Goal: Information Seeking & Learning: Learn about a topic

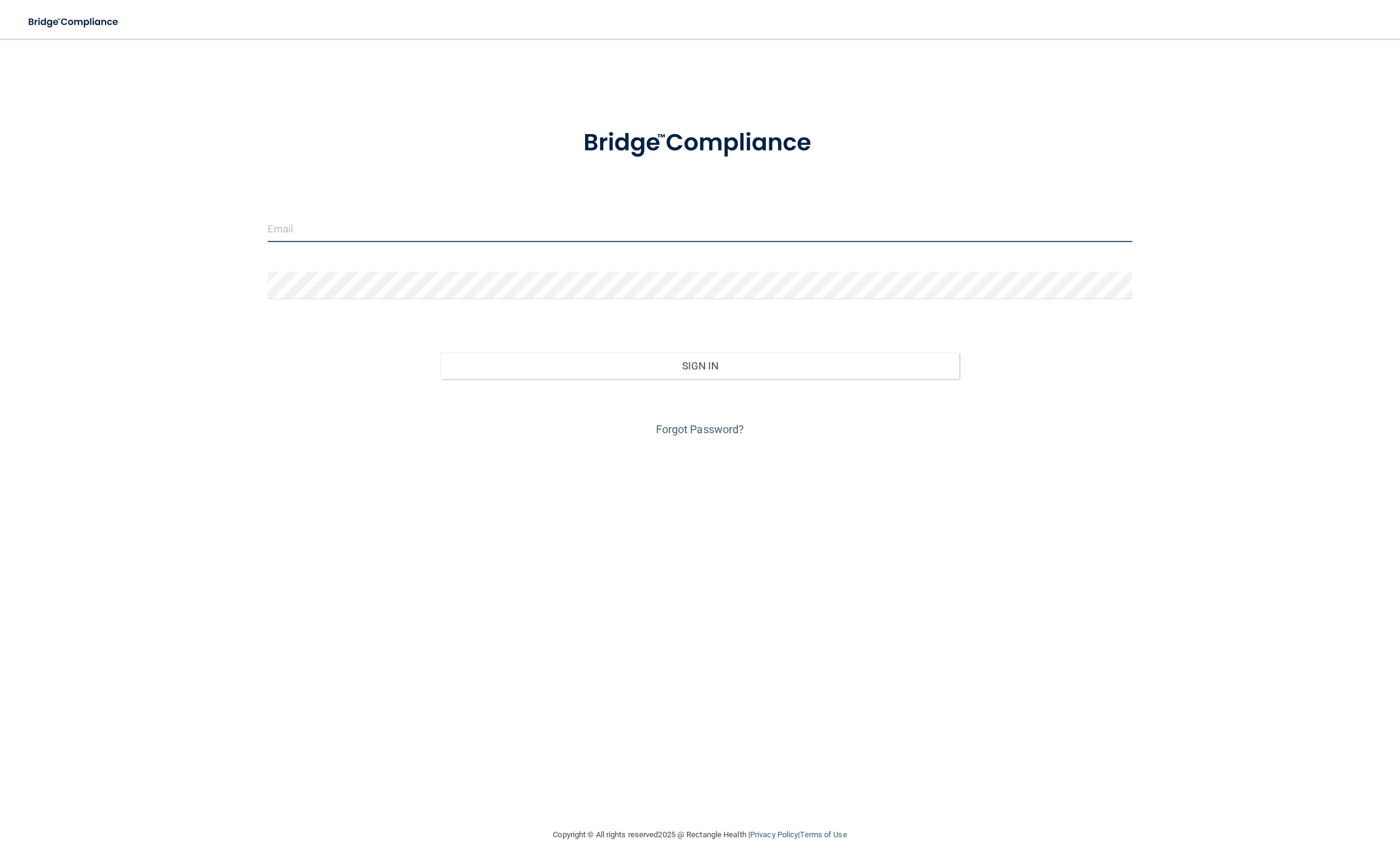
click at [387, 221] on input "email" at bounding box center [700, 228] width 865 height 28
type input "[EMAIL_ADDRESS][DOMAIN_NAME]"
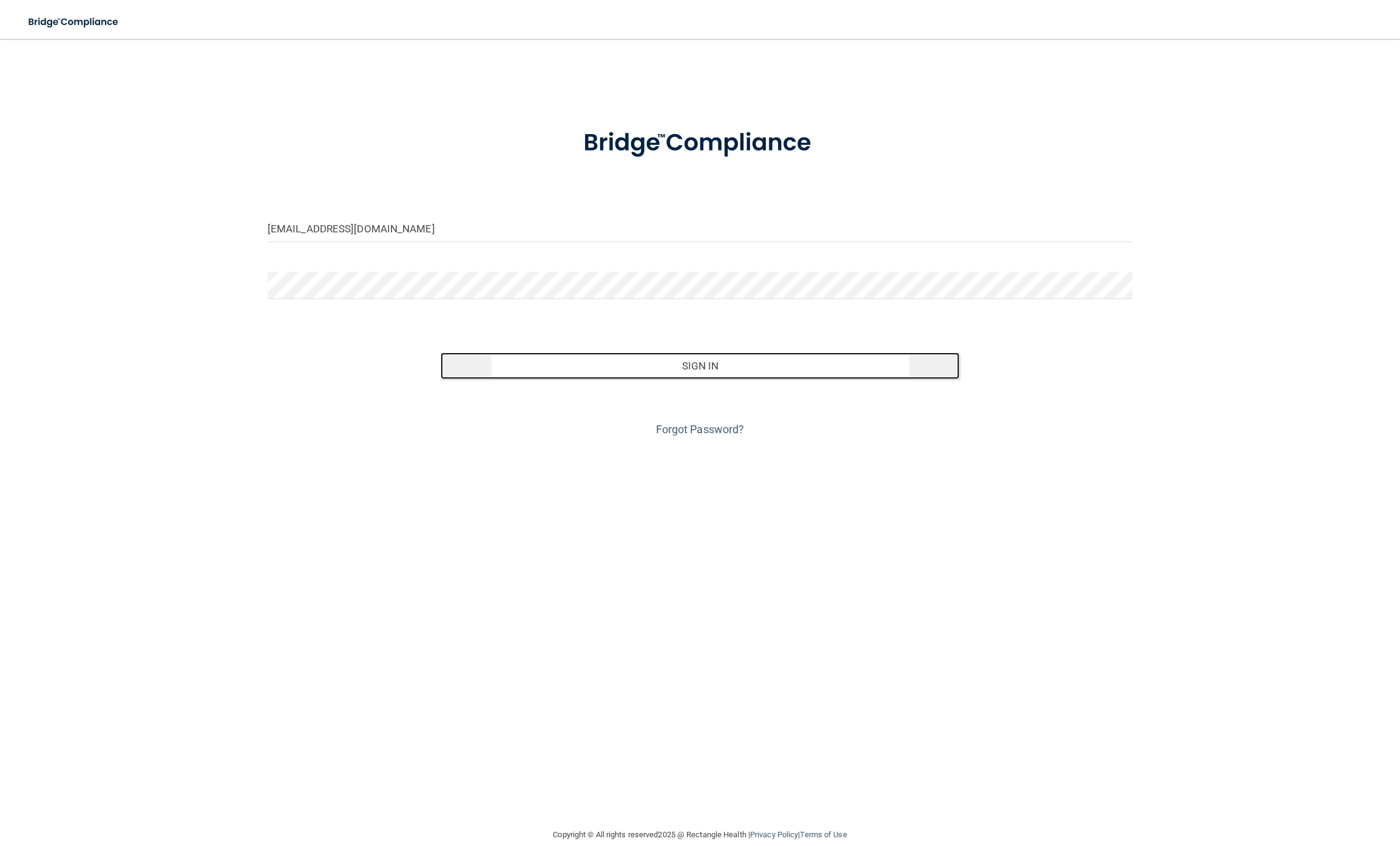
click at [689, 369] on button "Sign In" at bounding box center [700, 366] width 519 height 27
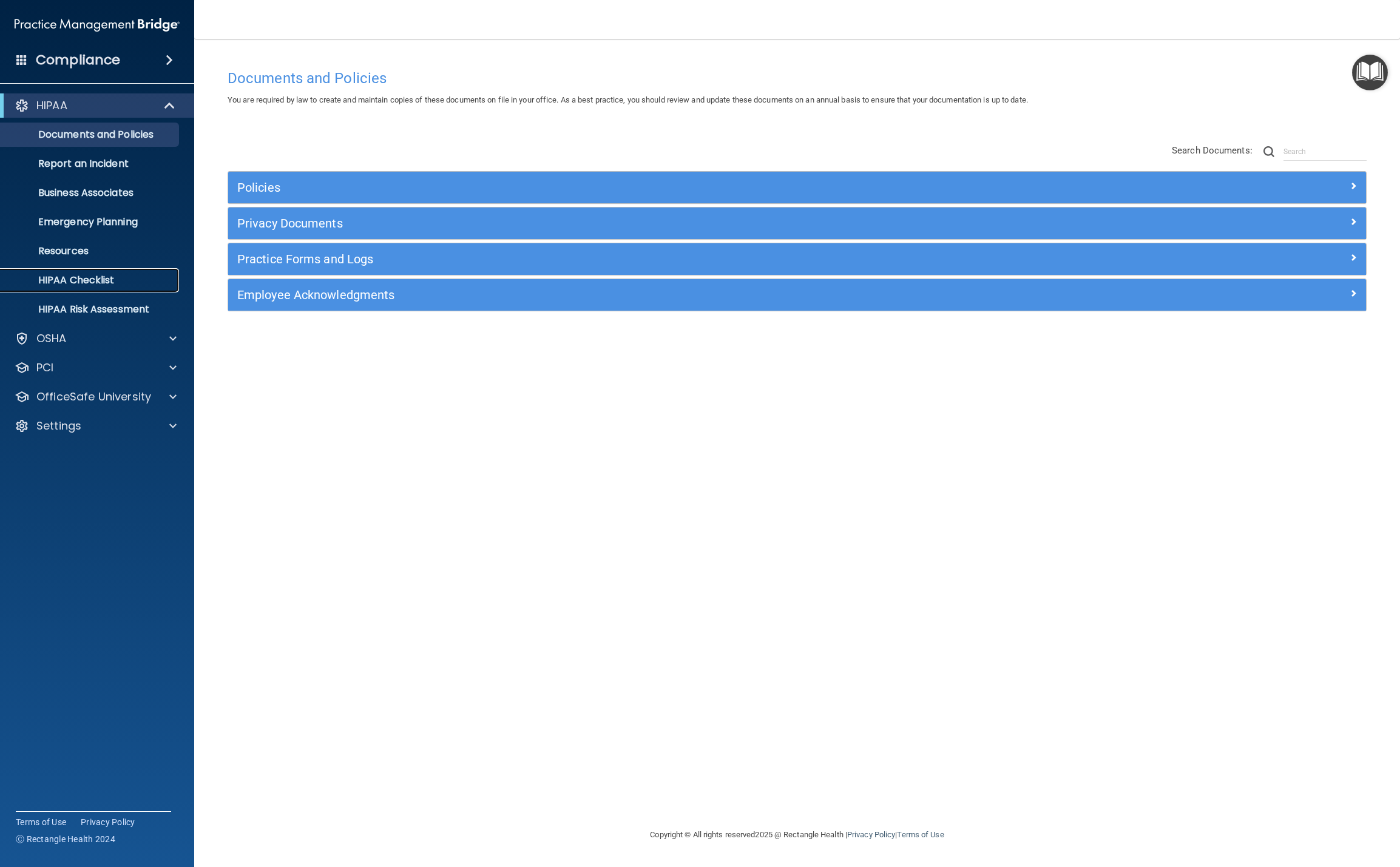
click at [79, 280] on p "HIPAA Checklist" at bounding box center [91, 280] width 165 height 12
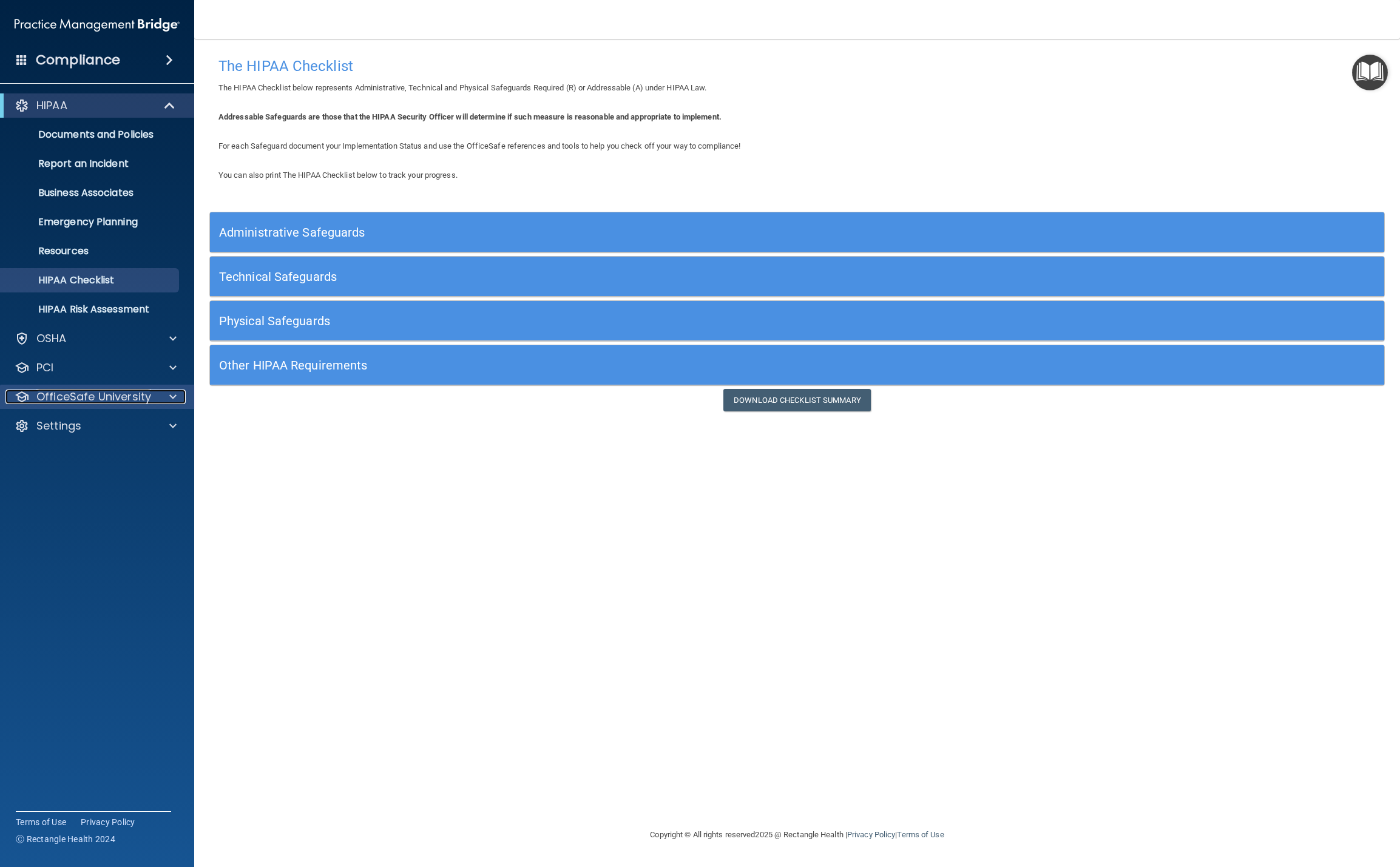
click at [130, 398] on p "OfficeSafe University" at bounding box center [94, 397] width 115 height 15
click at [76, 425] on p "HIPAA Training" at bounding box center [58, 426] width 100 height 12
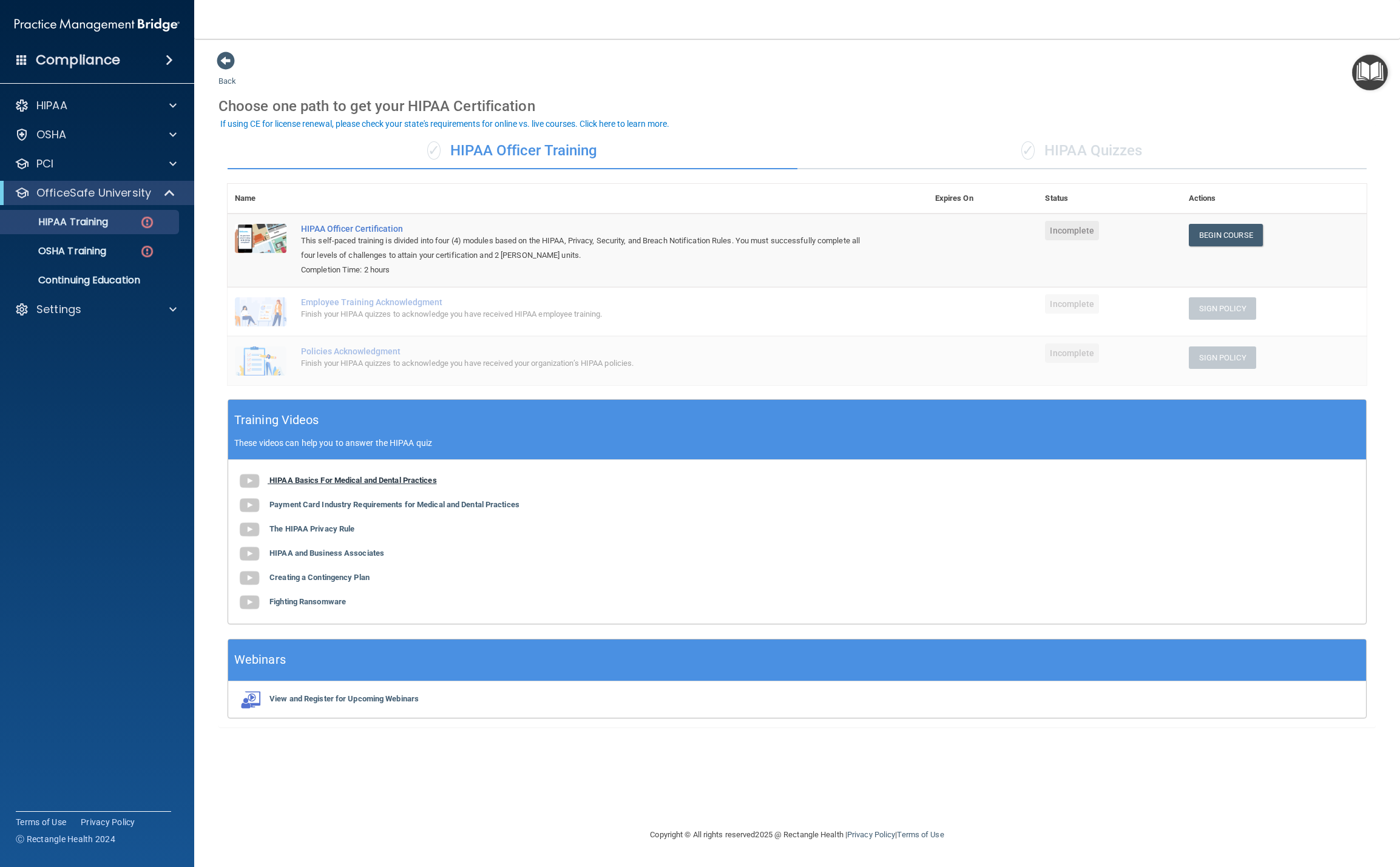
click at [319, 482] on b "HIPAA Basics For Medical and Dental Practices" at bounding box center [353, 480] width 168 height 9
click at [321, 505] on b "Payment Card Industry Requirements for Medical and Dental Practices" at bounding box center [395, 504] width 250 height 9
click at [536, 311] on div "Finish your HIPAA quizzes to acknowledge you have received HIPAA employee train…" at bounding box center [584, 314] width 566 height 15
click at [342, 506] on b "Payment Card Industry Requirements for Medical and Dental Practices" at bounding box center [395, 504] width 250 height 9
click at [305, 529] on b "The HIPAA Privacy Rule" at bounding box center [312, 529] width 85 height 9
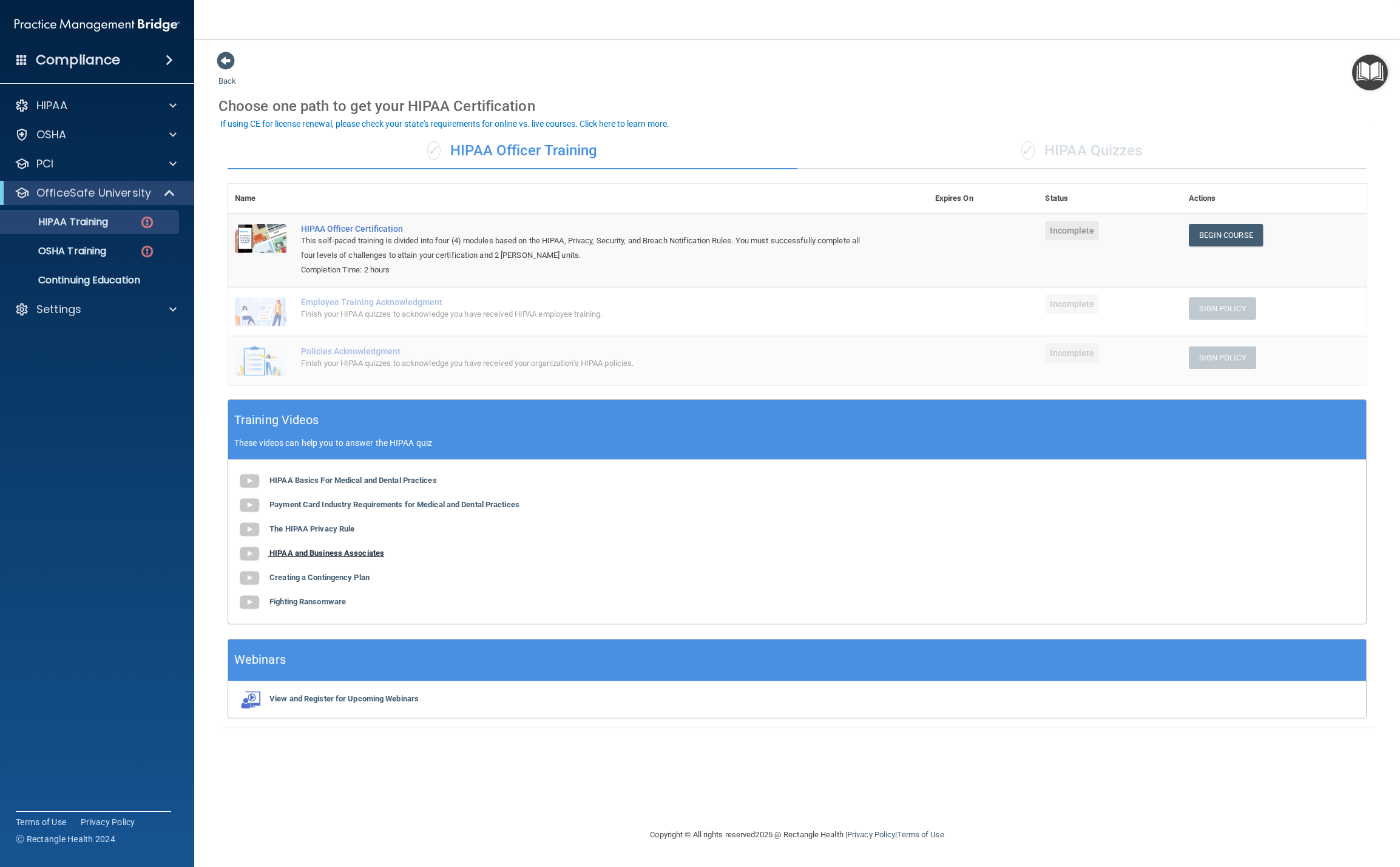
click at [326, 553] on b "HIPAA and Business Associates" at bounding box center [327, 553] width 115 height 9
click at [323, 579] on b "Creating a Contingency Plan" at bounding box center [320, 577] width 100 height 9
click at [60, 168] on div "PCI" at bounding box center [80, 164] width 151 height 15
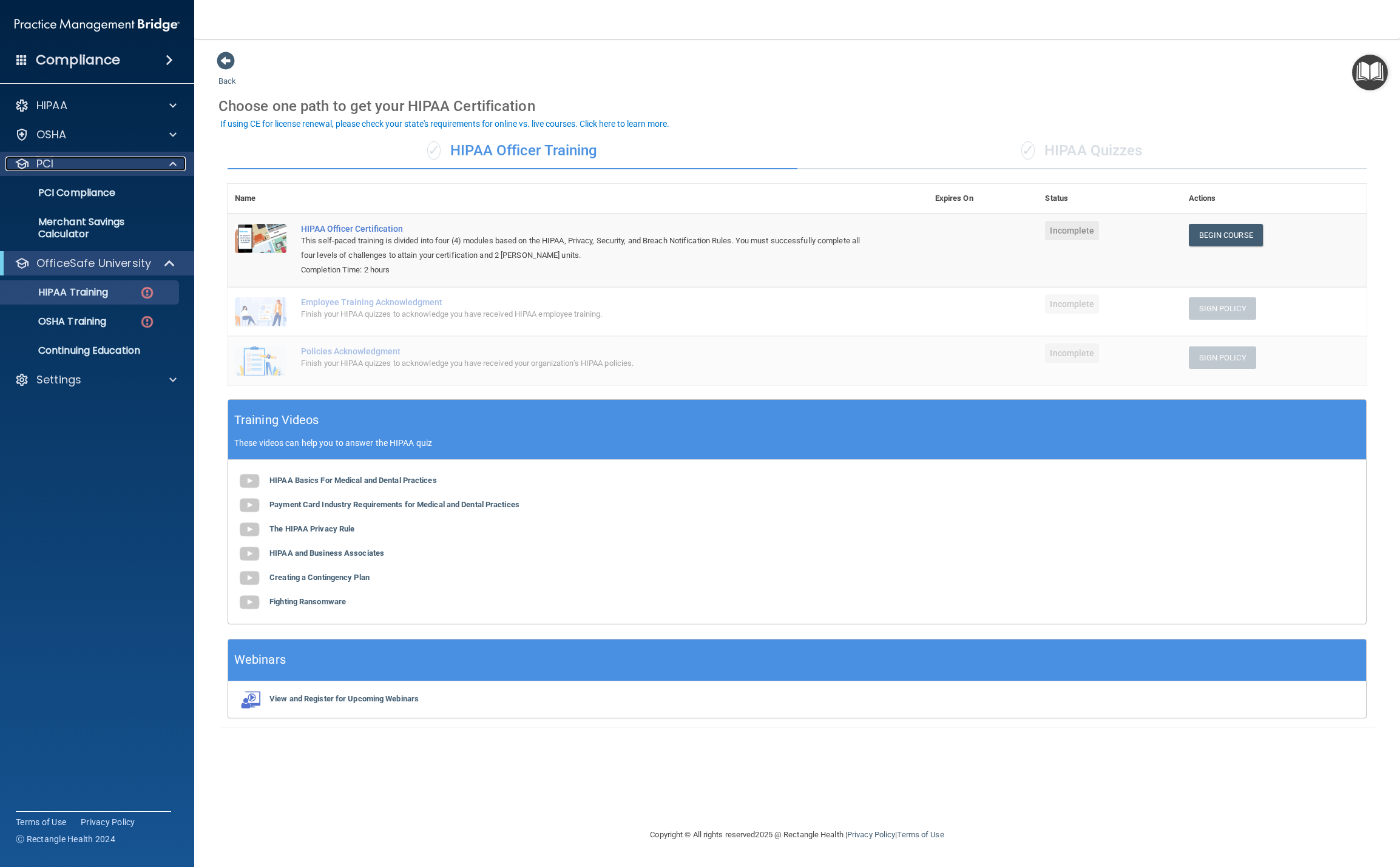
click at [55, 167] on div "PCI" at bounding box center [80, 164] width 151 height 15
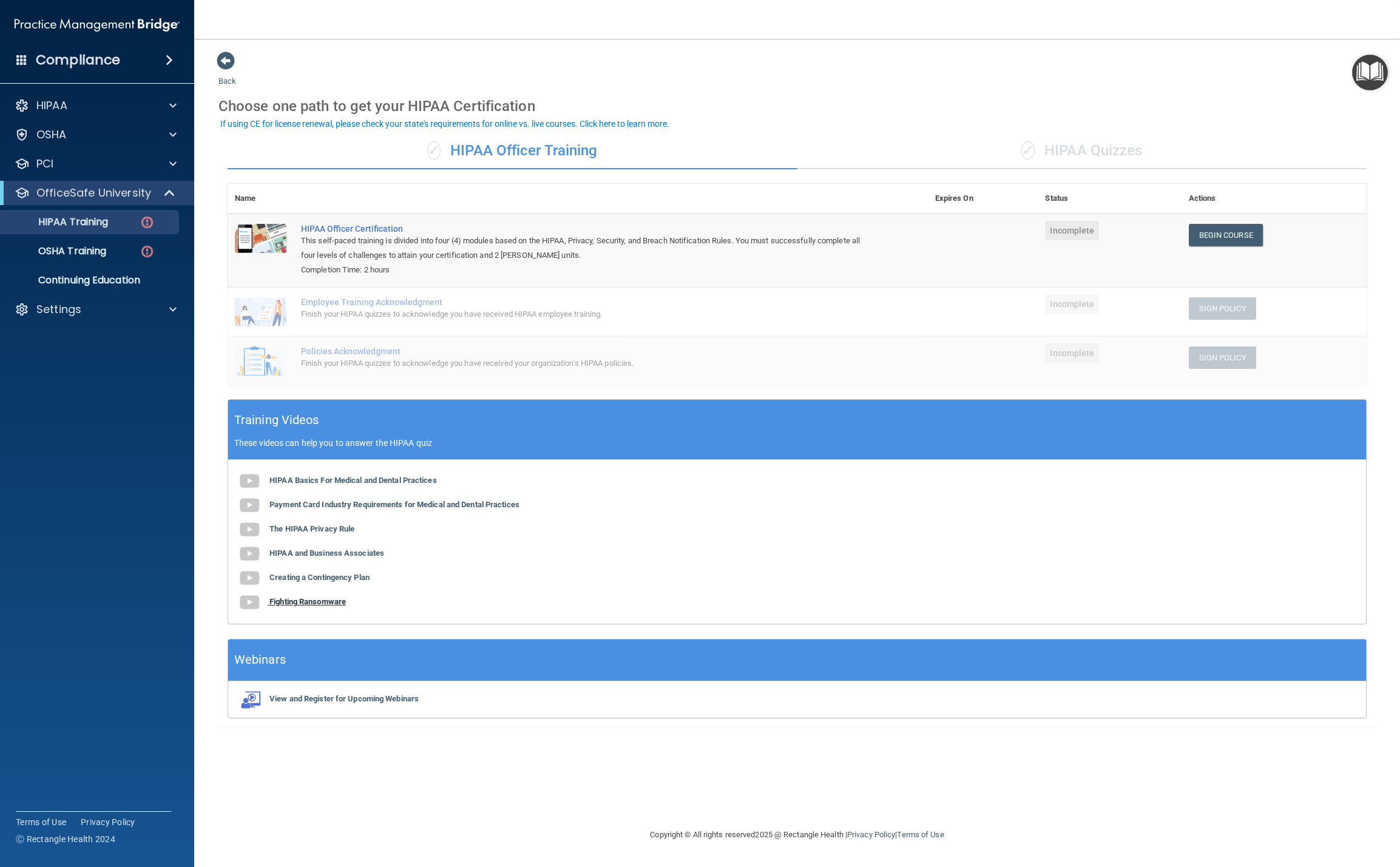
click at [299, 601] on b "Fighting Ransomware" at bounding box center [308, 602] width 77 height 9
click at [167, 191] on span at bounding box center [171, 193] width 10 height 15
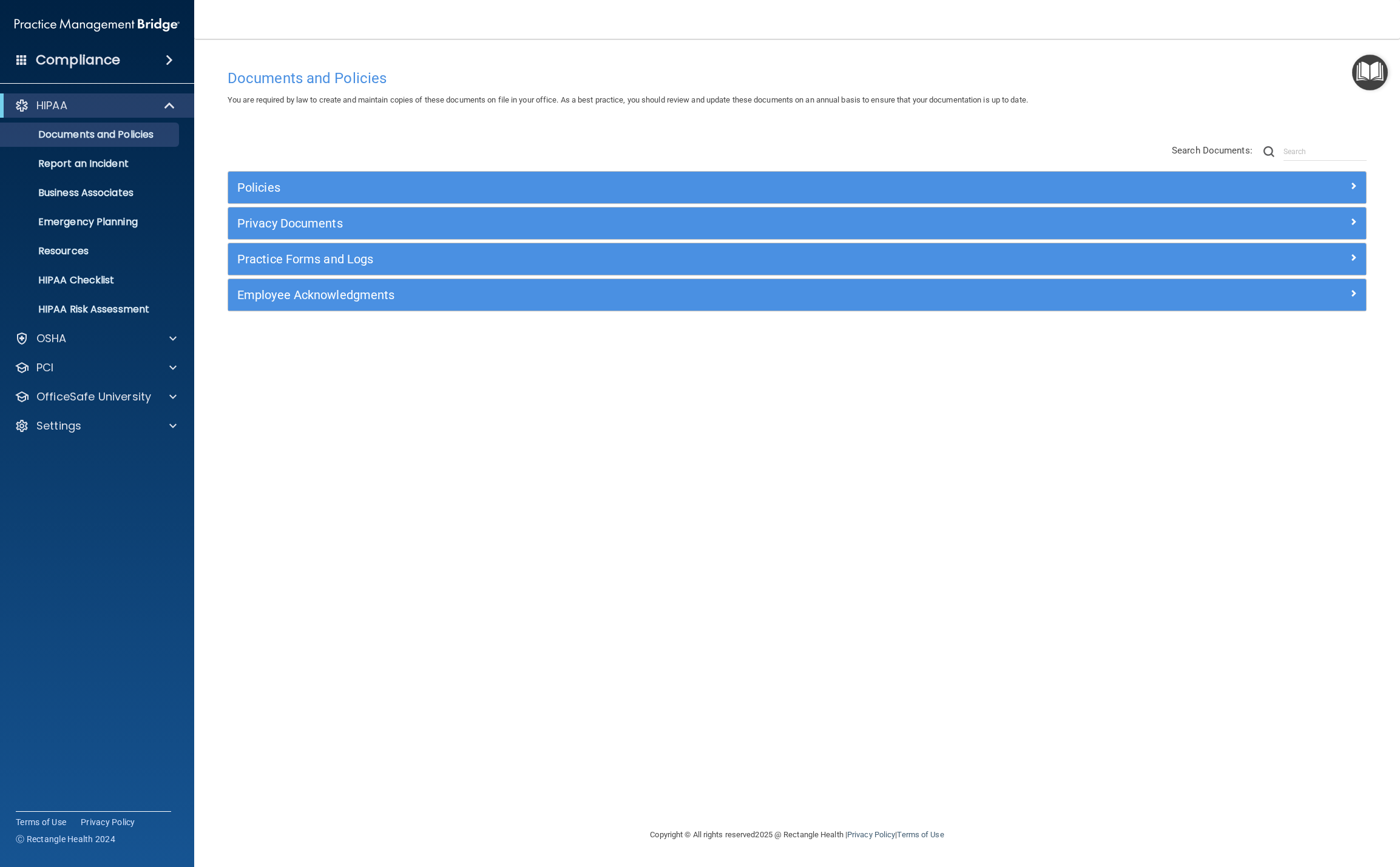
click at [1363, 74] on img "Open Resource Center" at bounding box center [1370, 72] width 36 height 36
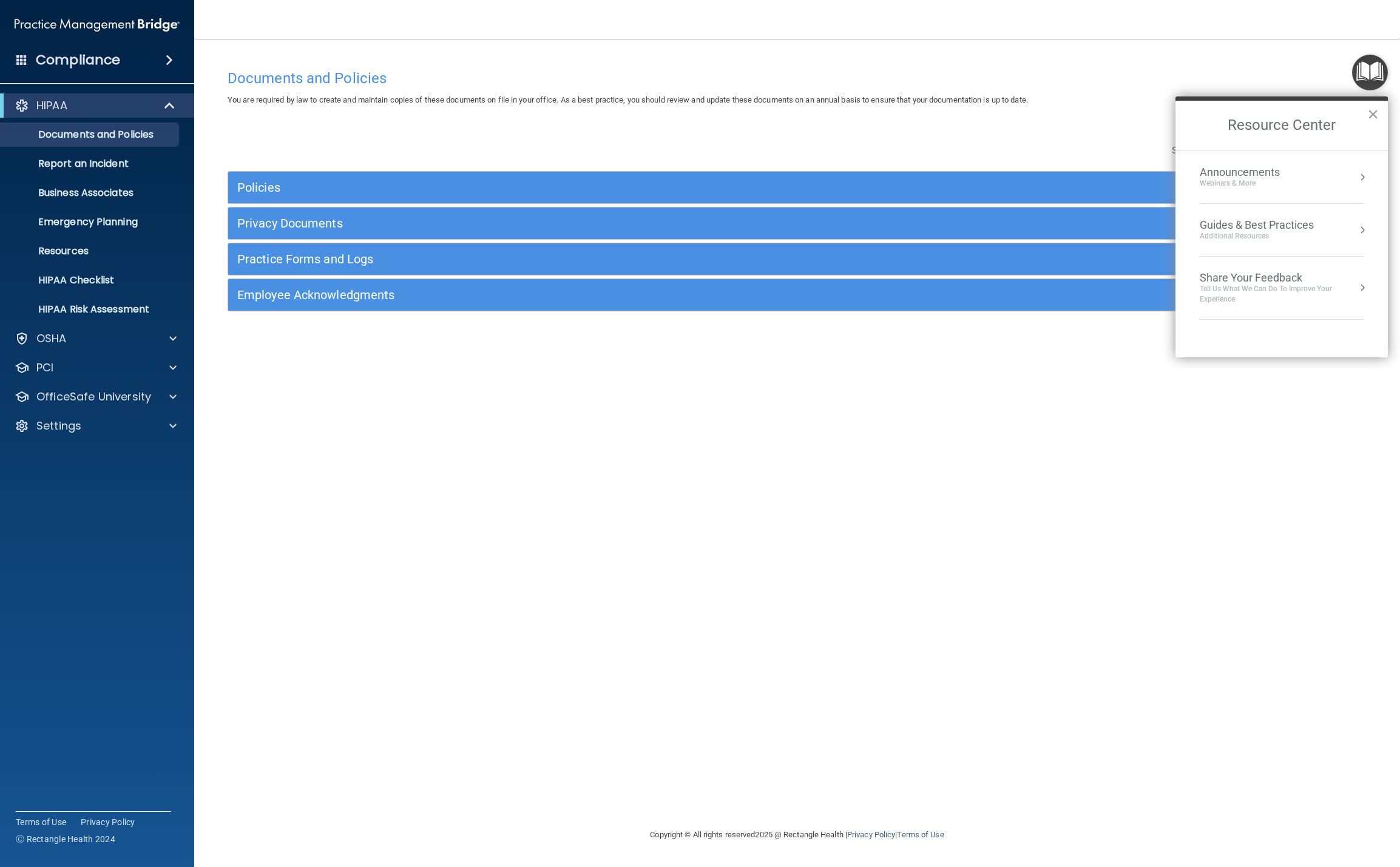
click at [607, 55] on div "Documents and Policies You are required by law to create and maintain copies of…" at bounding box center [797, 433] width 1158 height 764
click at [72, 60] on h4 "Compliance" at bounding box center [77, 60] width 84 height 17
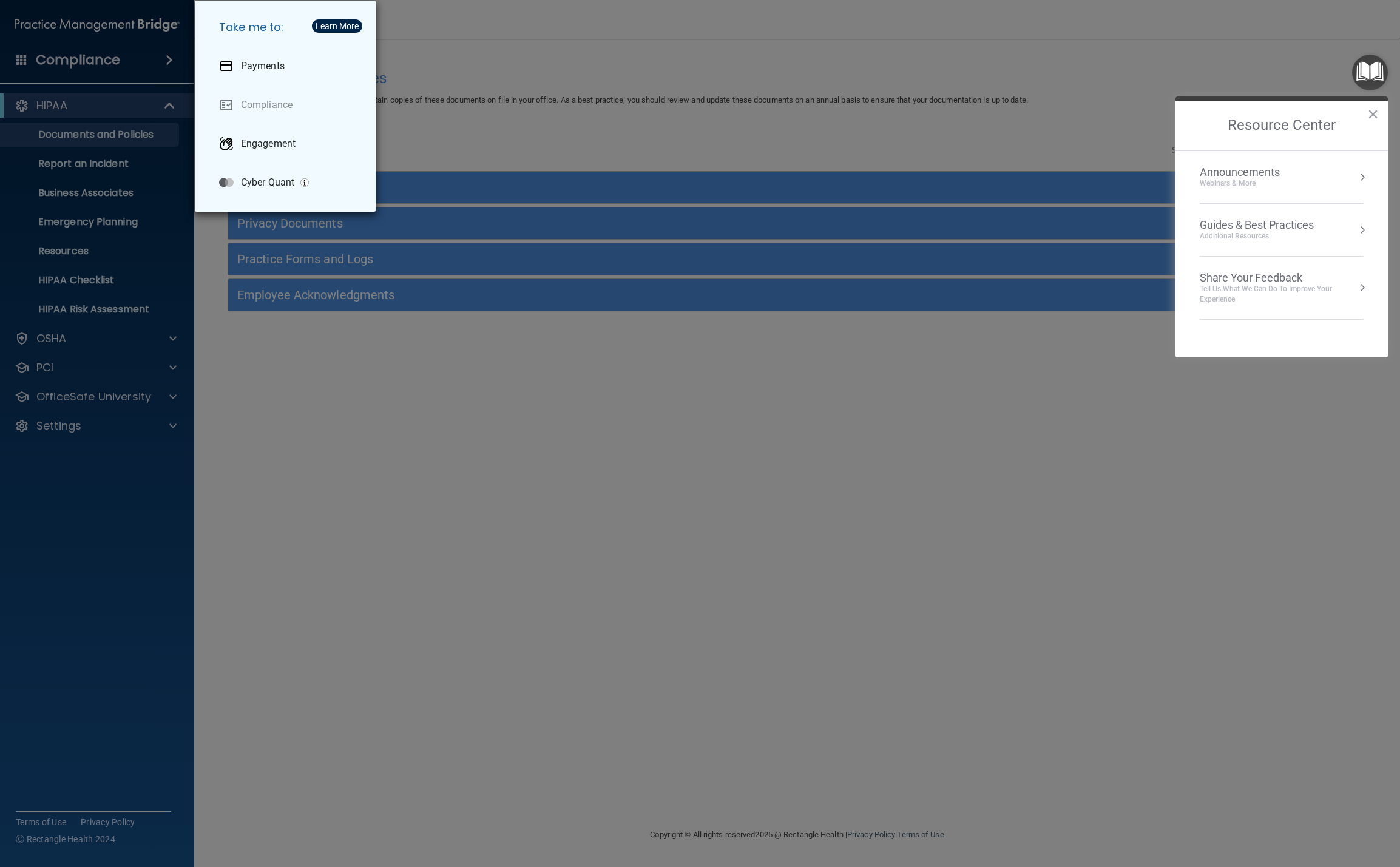
click at [34, 537] on div "Take me to: Payments Compliance Engagement Cyber Quant" at bounding box center [700, 434] width 1400 height 867
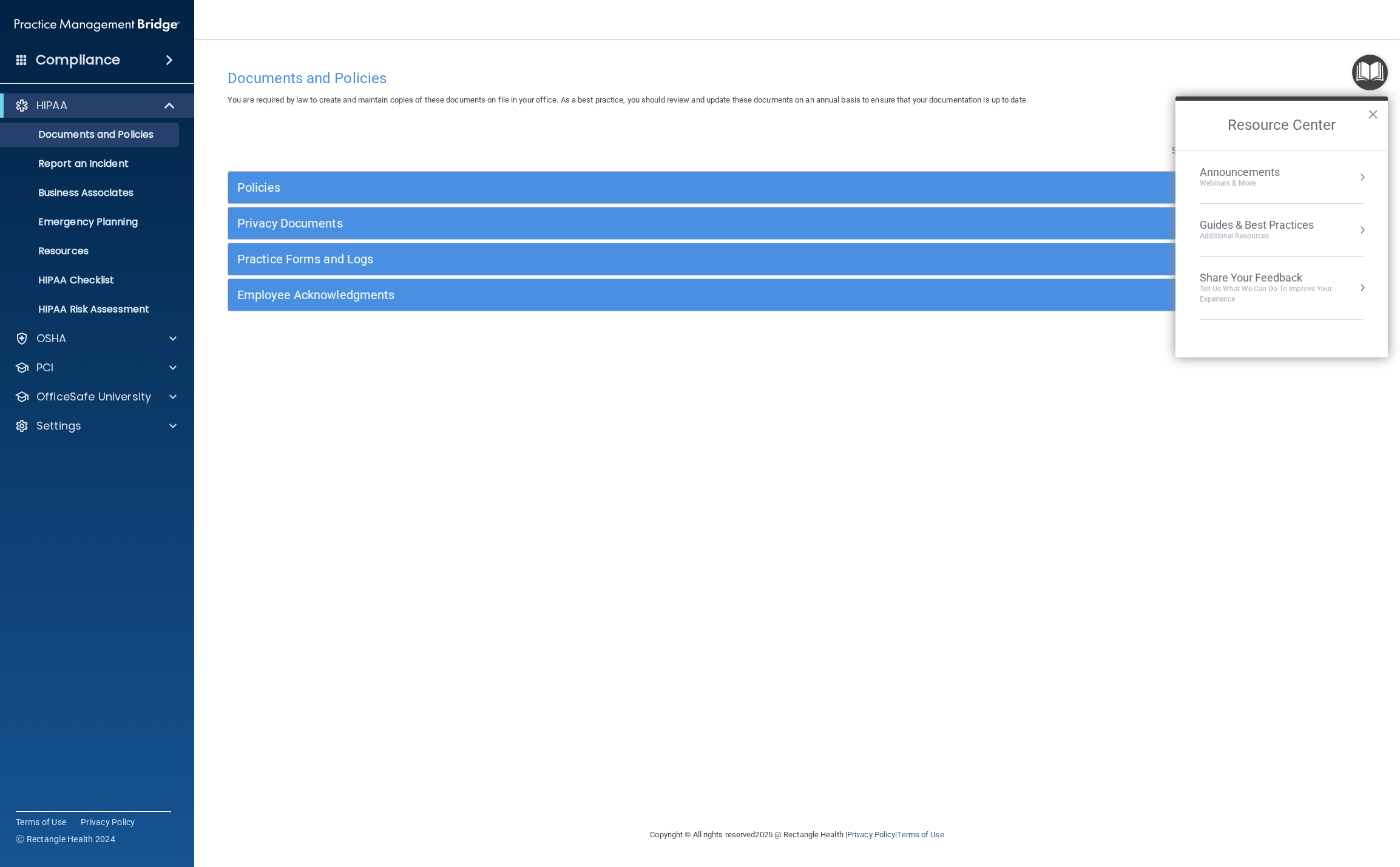
click at [1369, 77] on img "Open Resource Center" at bounding box center [1370, 72] width 36 height 36
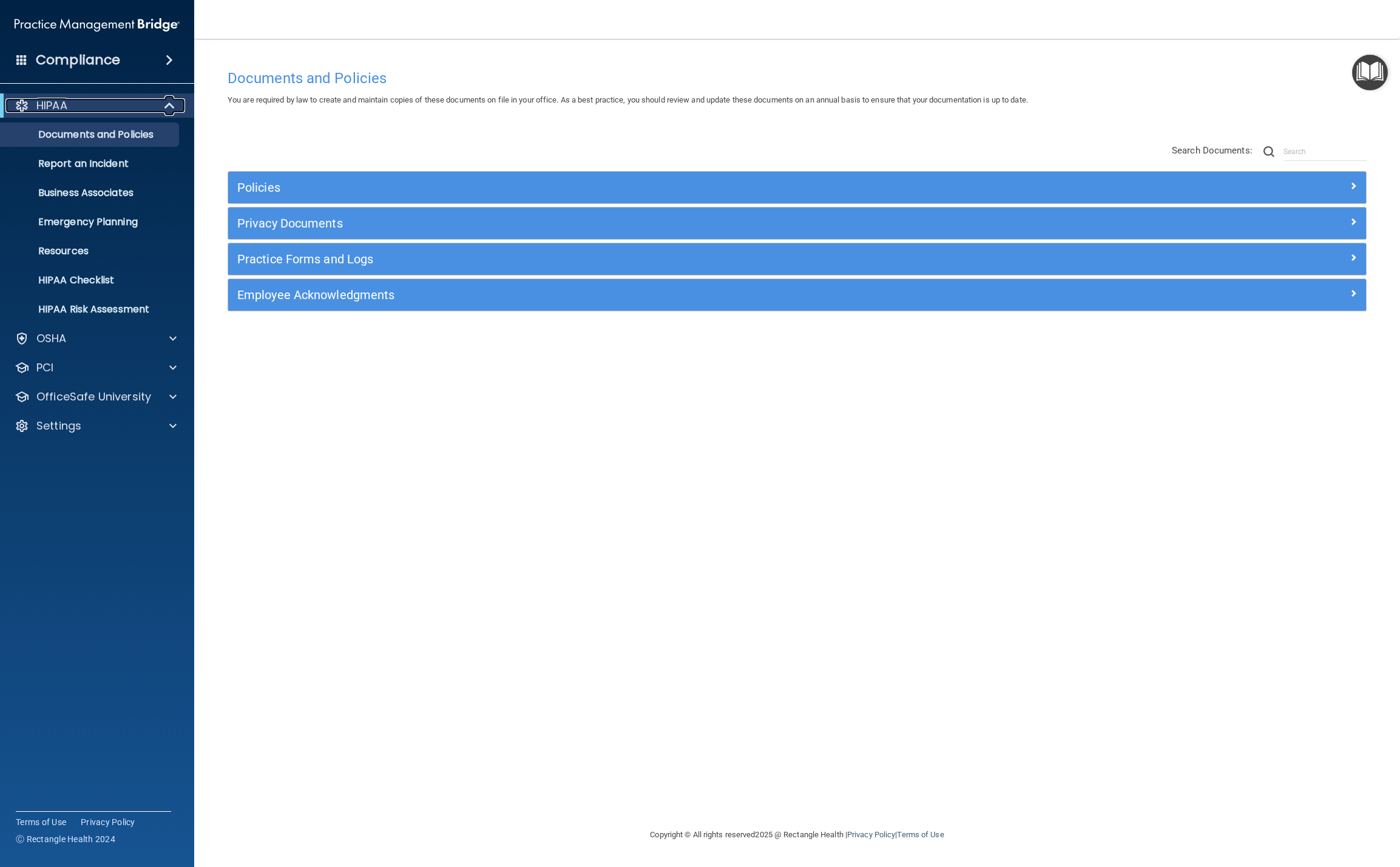
click at [103, 109] on div "HIPAA" at bounding box center [80, 106] width 150 height 15
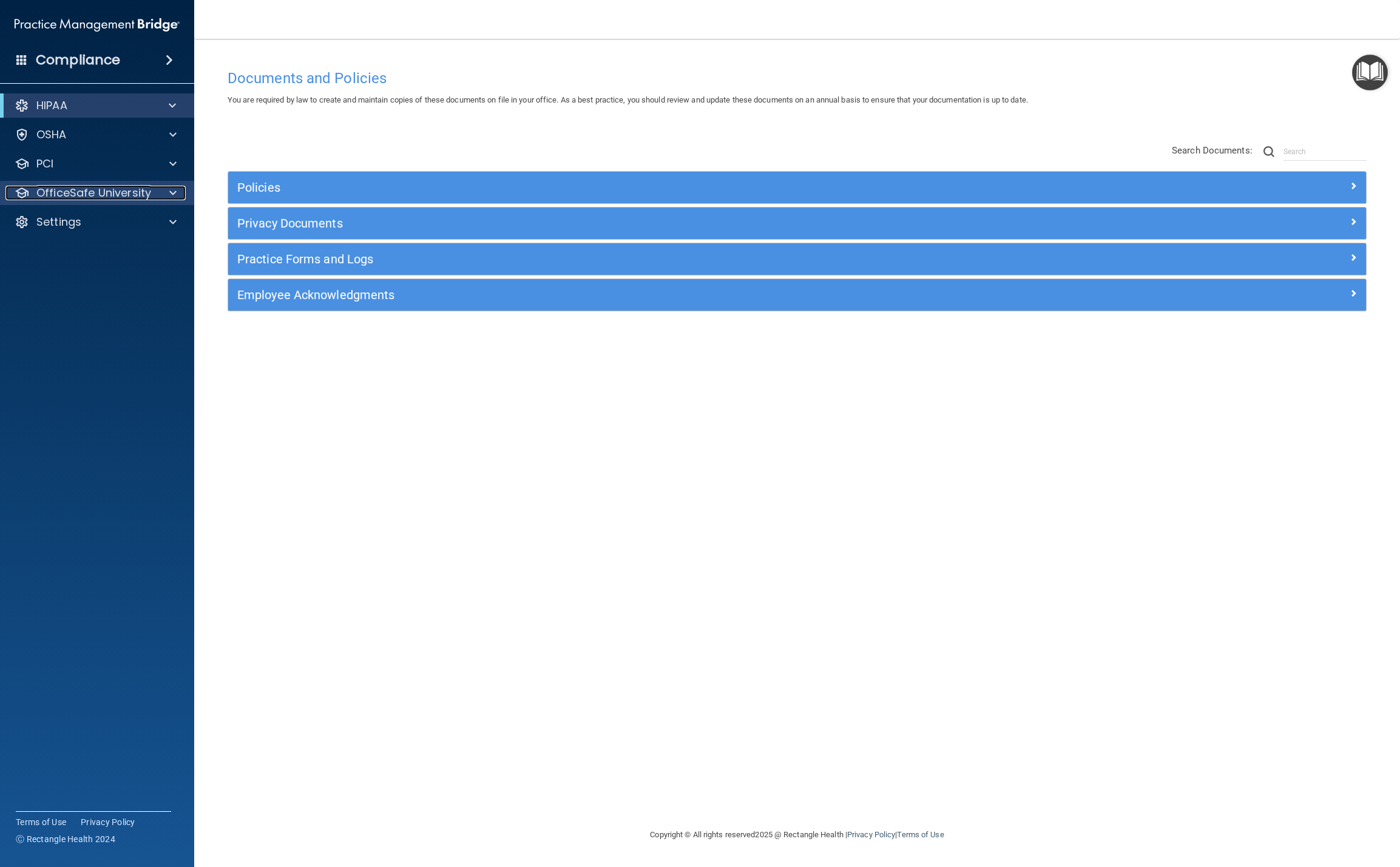
click at [86, 194] on p "OfficeSafe University" at bounding box center [94, 193] width 115 height 15
click at [107, 224] on p "HIPAA Training" at bounding box center [58, 222] width 100 height 12
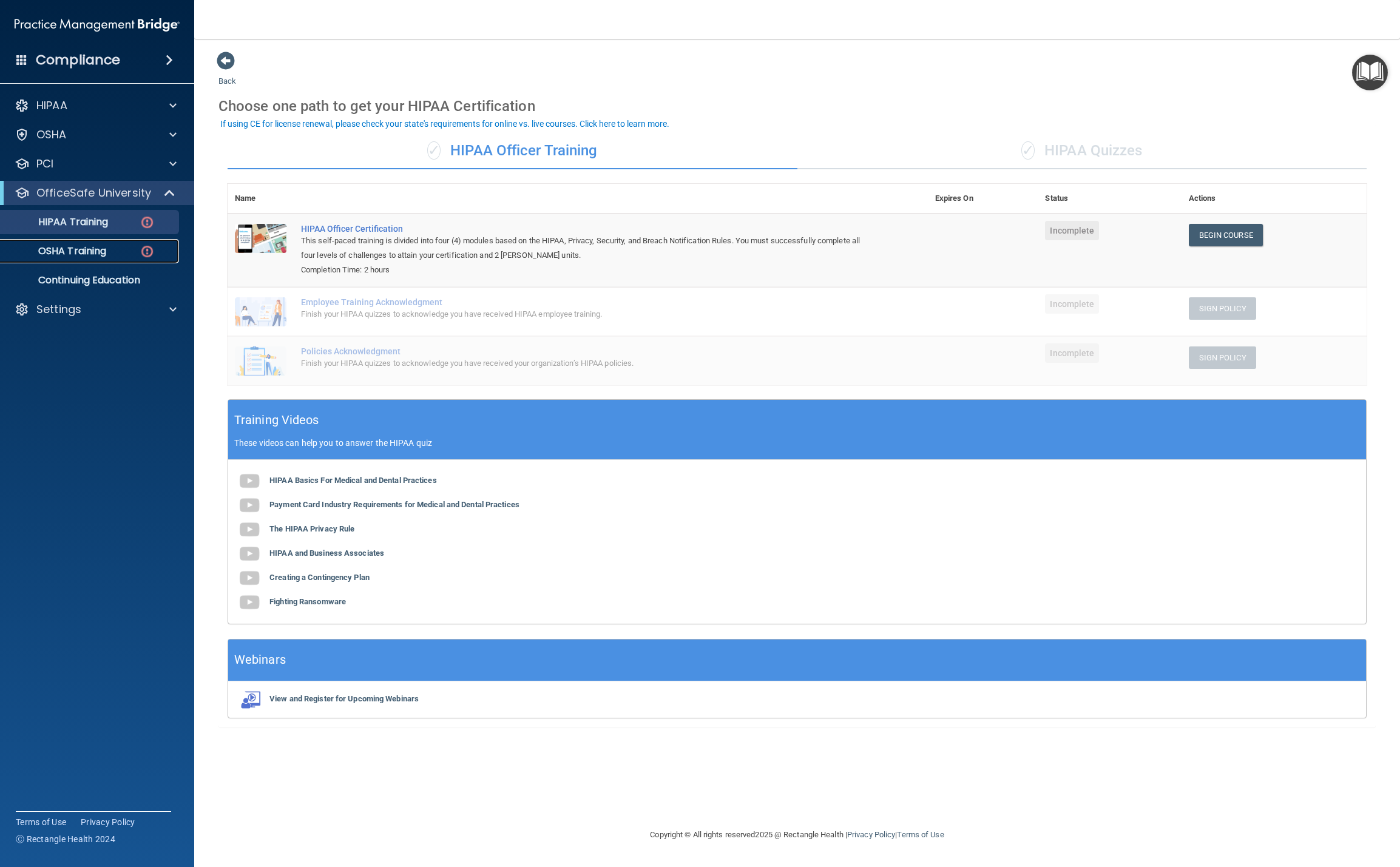
click at [59, 250] on p "OSHA Training" at bounding box center [57, 251] width 98 height 12
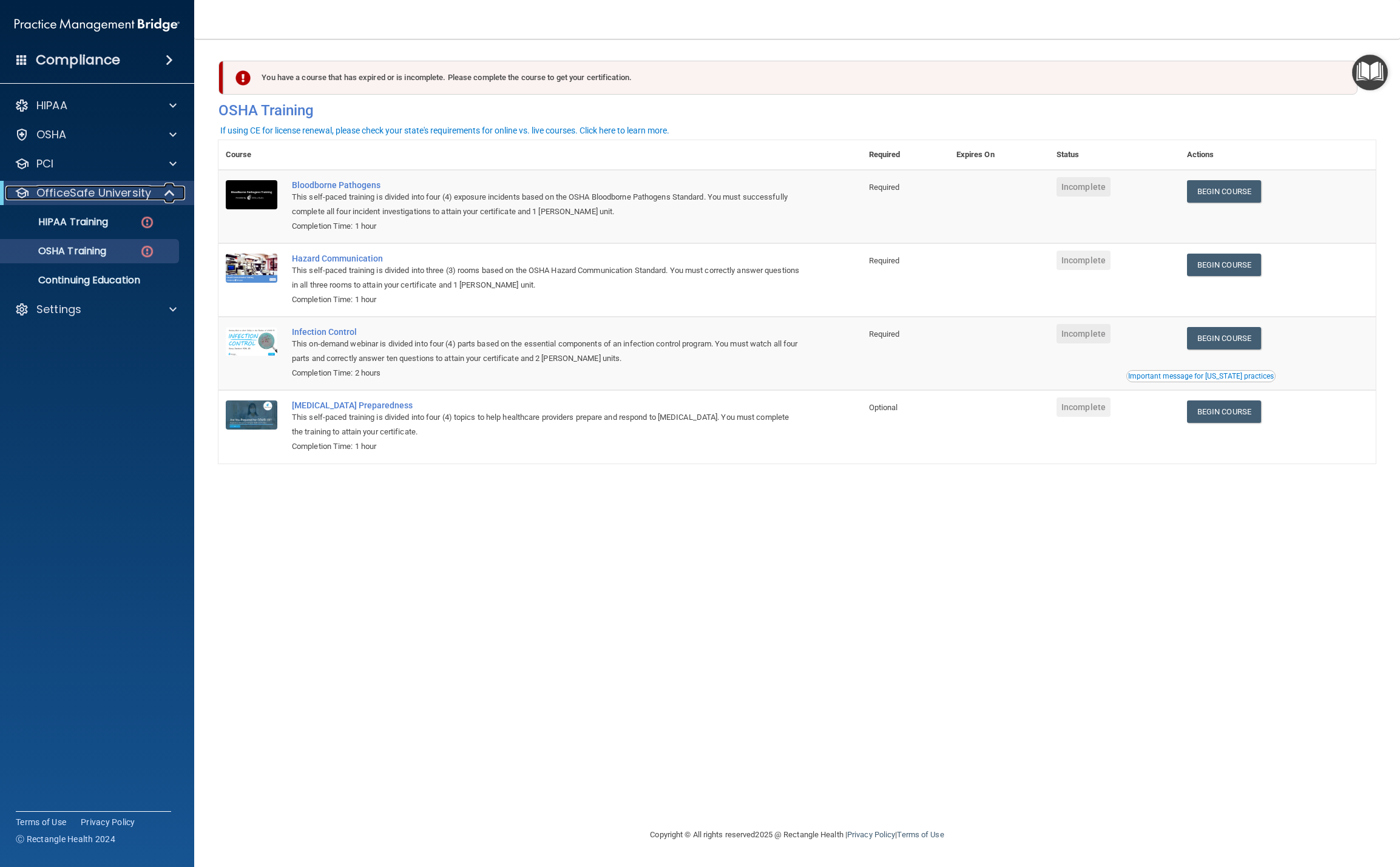
click at [77, 194] on p "OfficeSafe University" at bounding box center [94, 193] width 115 height 15
click at [90, 191] on p "OfficeSafe University" at bounding box center [94, 193] width 115 height 15
click at [74, 224] on p "HIPAA Training" at bounding box center [58, 222] width 100 height 12
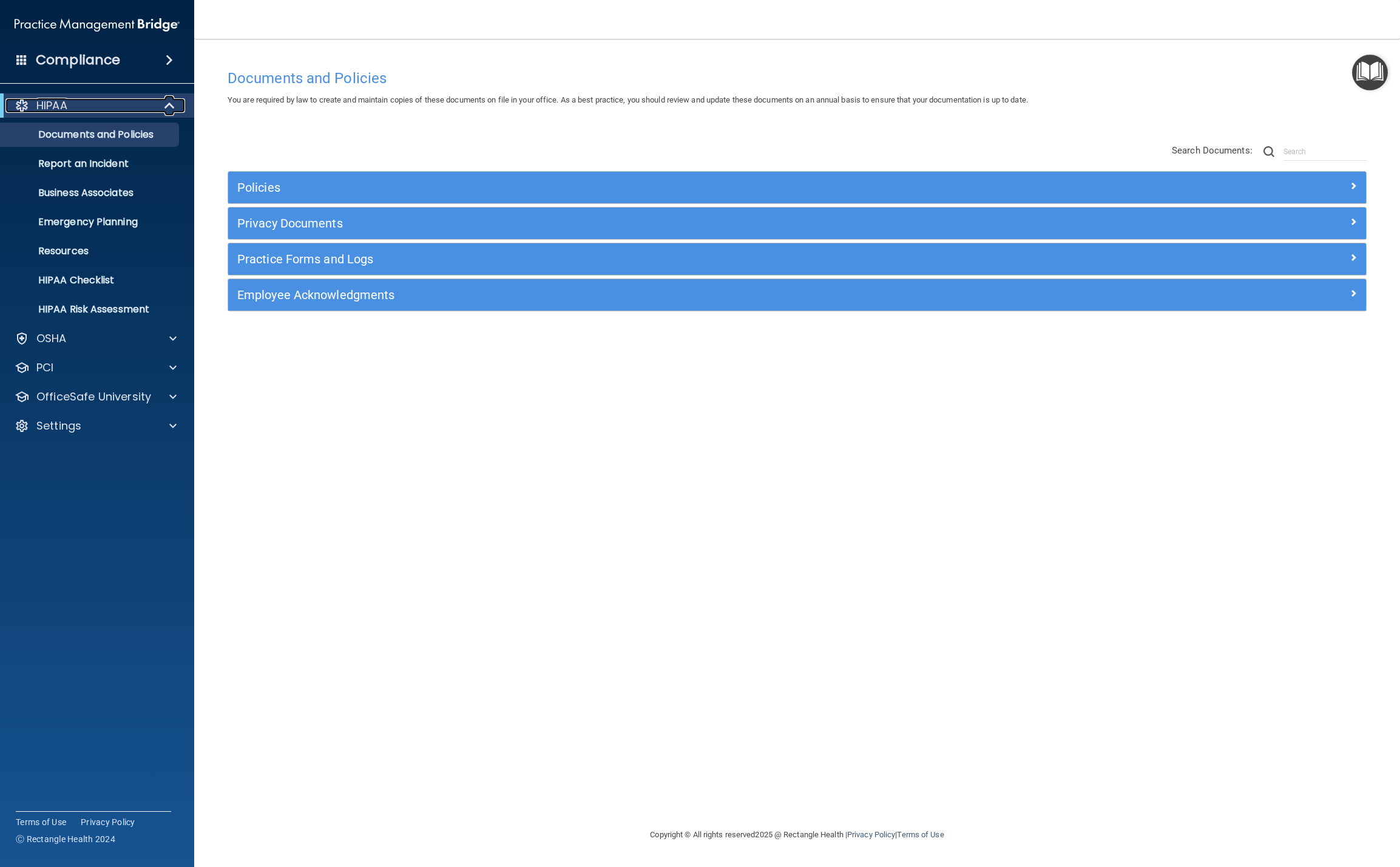
click at [172, 107] on span at bounding box center [171, 106] width 10 height 15
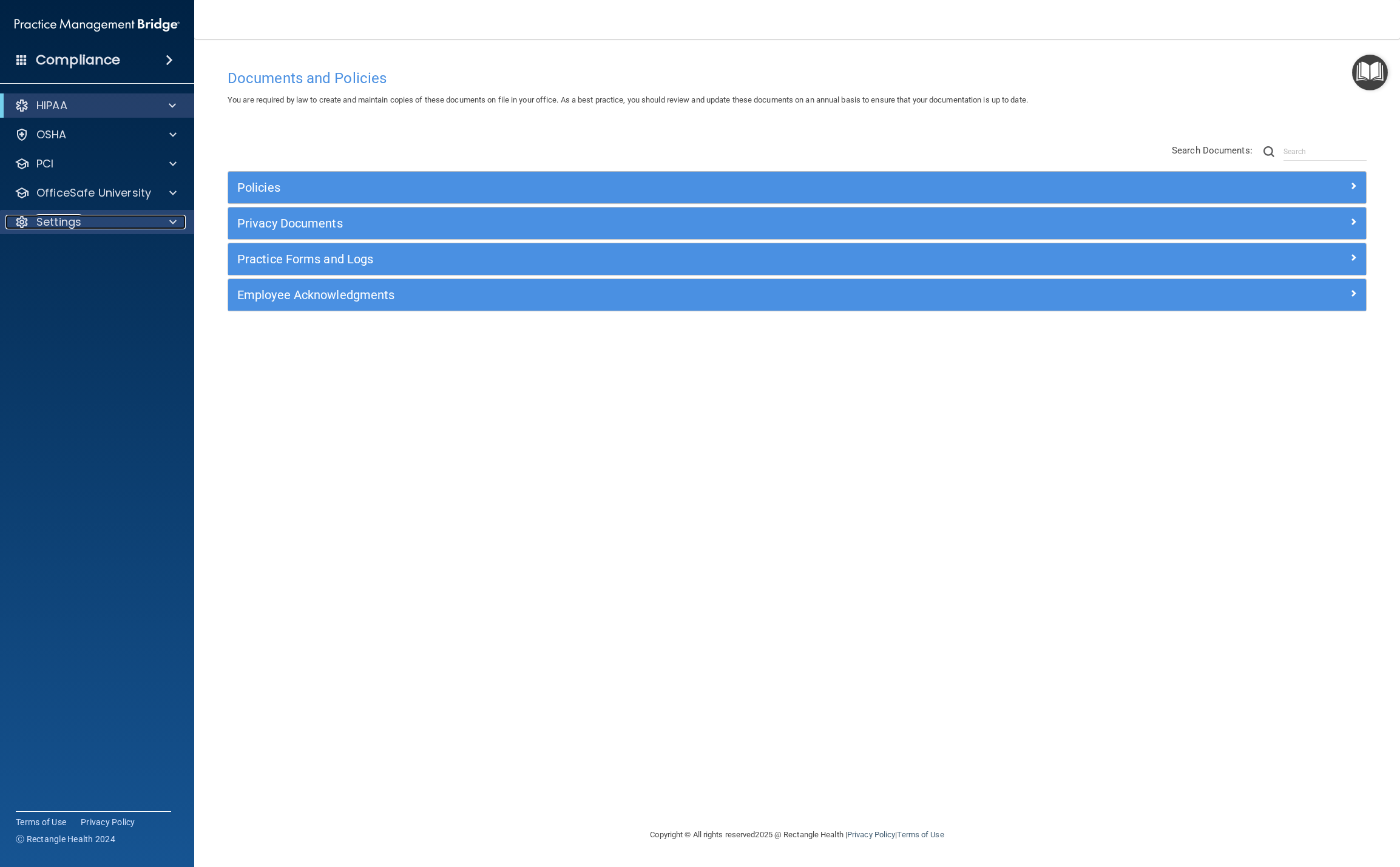
click at [147, 220] on div "Settings" at bounding box center [80, 222] width 151 height 15
click at [63, 339] on p "Sign Out" at bounding box center [91, 338] width 165 height 12
